Goal: Transaction & Acquisition: Purchase product/service

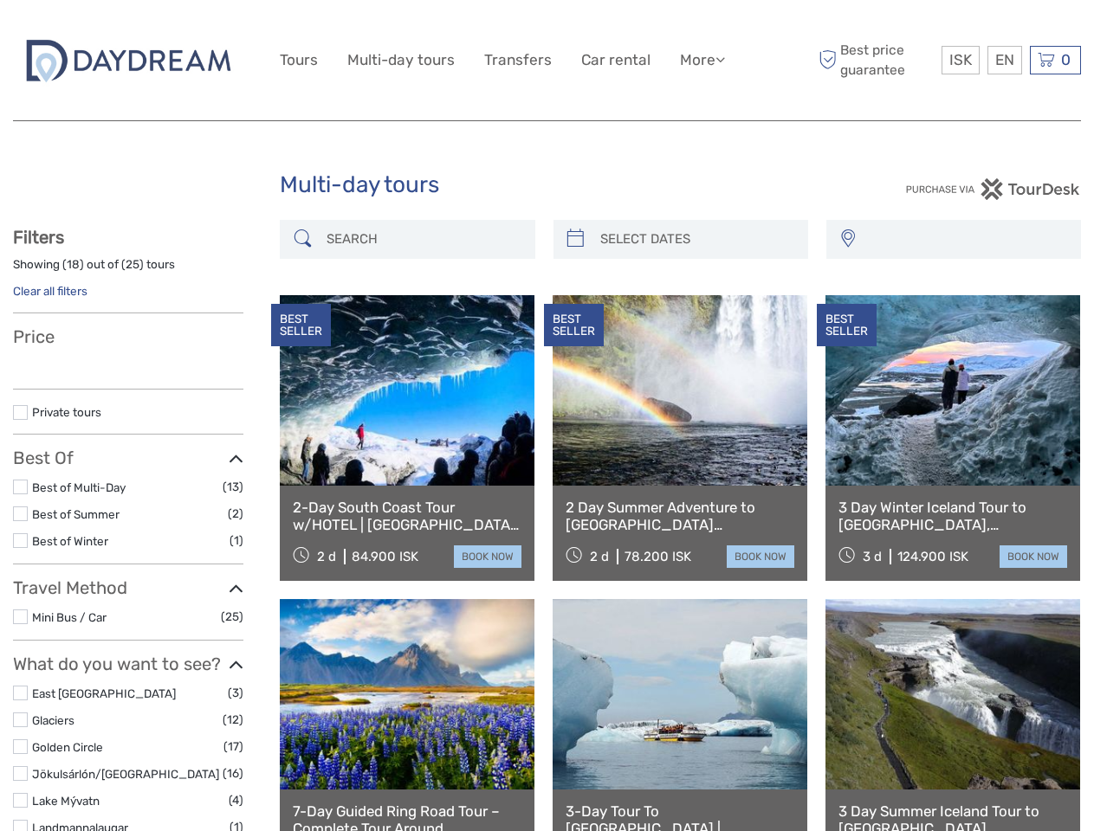
select select
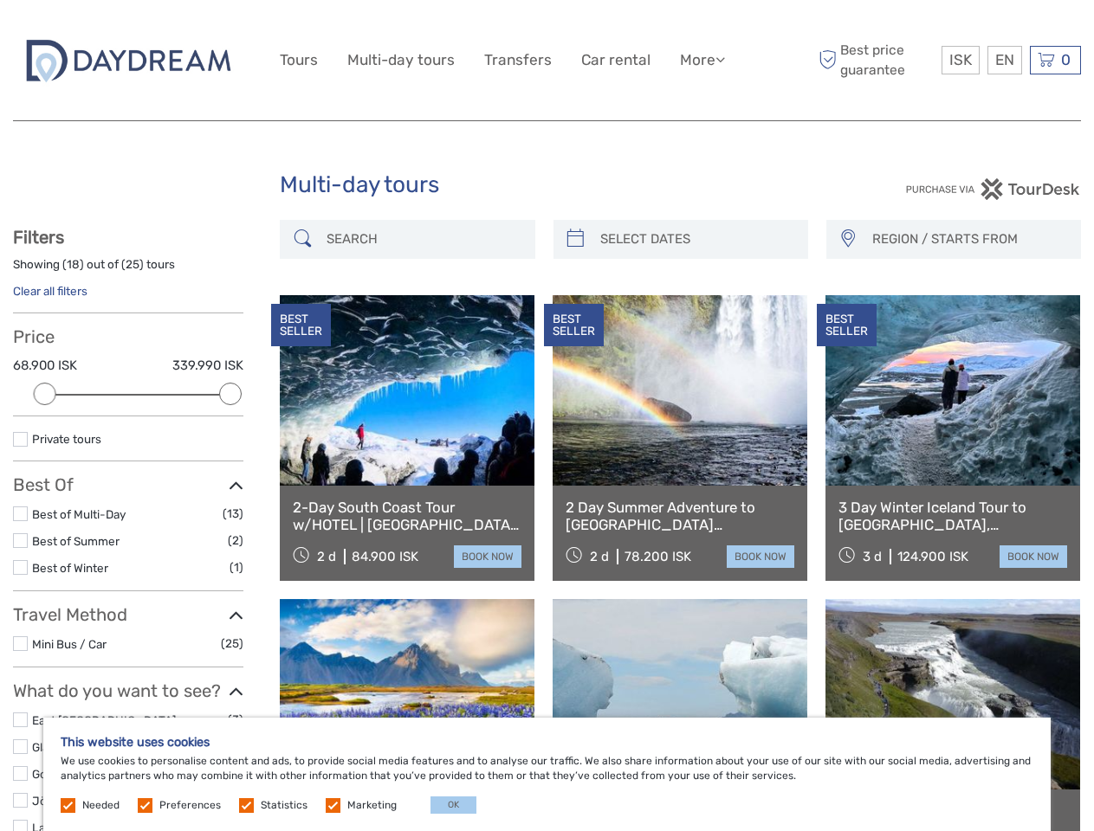
click at [701, 60] on link "More" at bounding box center [702, 60] width 45 height 25
click at [721, 59] on icon at bounding box center [720, 59] width 10 height 15
click at [960, 60] on span "ISK" at bounding box center [960, 59] width 23 height 17
click at [1004, 60] on div "EN English Español Deutsch" at bounding box center [1004, 60] width 35 height 29
click at [1055, 60] on div "0 Items Total 0 ISK Checkout The shopping cart is empty." at bounding box center [1055, 60] width 51 height 29
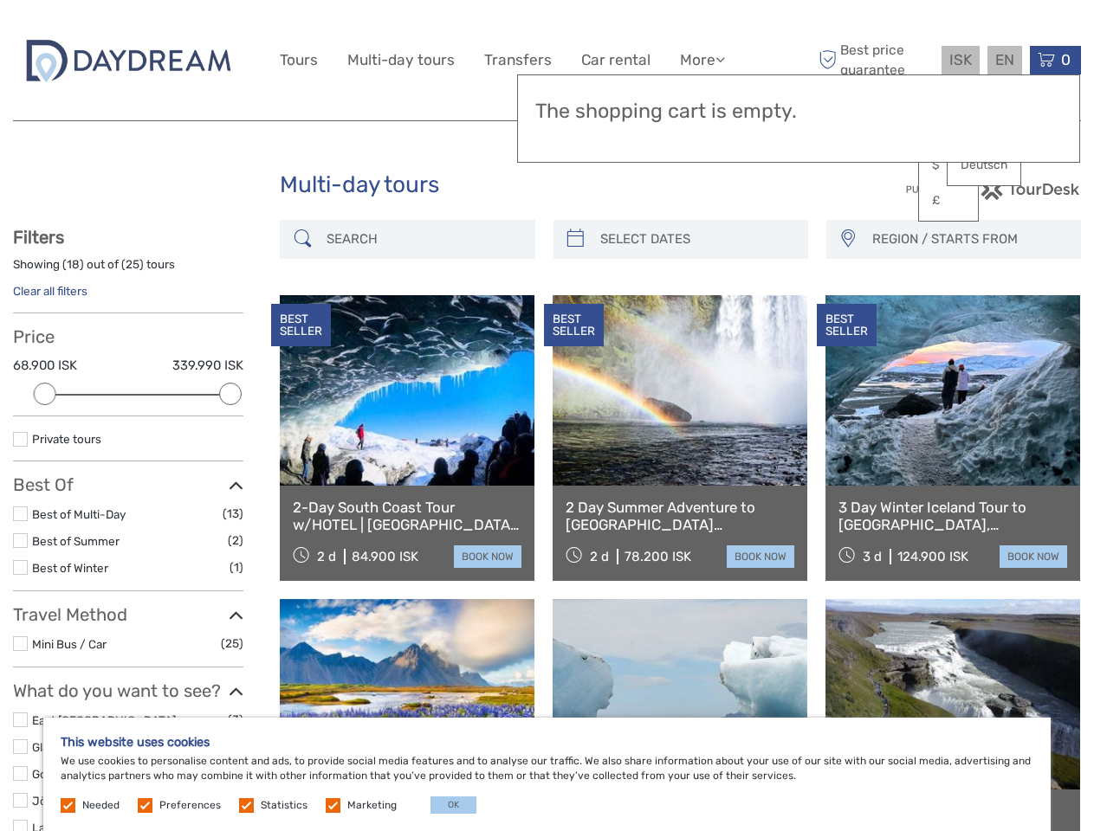
click at [45, 394] on div at bounding box center [45, 394] width 23 height 23
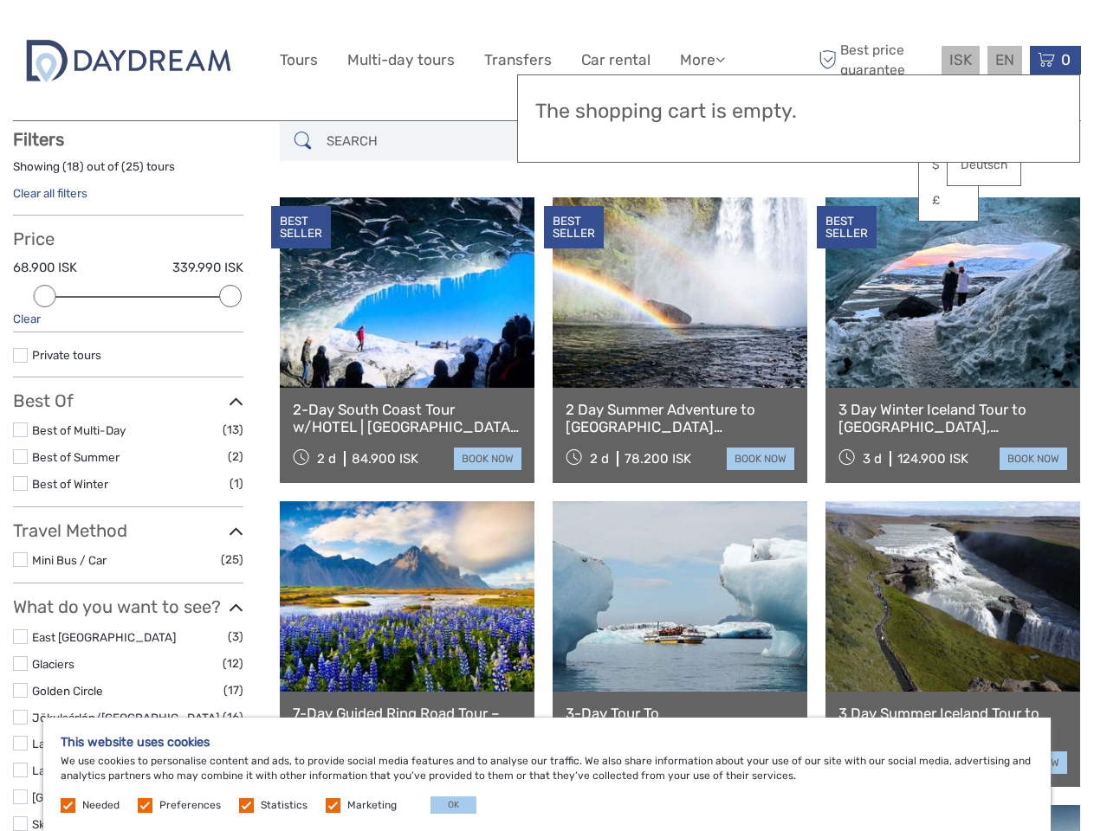
click at [575, 239] on div "BEST SELLER" at bounding box center [574, 227] width 60 height 43
click at [695, 239] on link at bounding box center [679, 292] width 255 height 191
click at [847, 239] on div "BEST SELLER" at bounding box center [847, 227] width 60 height 43
